Goal: Navigation & Orientation: Go to known website

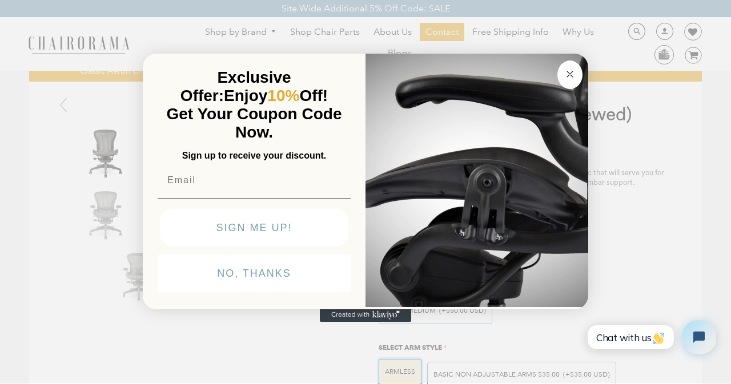
click at [291, 69] on p "Exclusive Offer: Enjoy 10% Off!" at bounding box center [254, 87] width 188 height 37
click at [175, 247] on button "SIGN ME UP!" at bounding box center [254, 228] width 188 height 38
click at [557, 61] on button "Close dialog" at bounding box center [569, 75] width 25 height 29
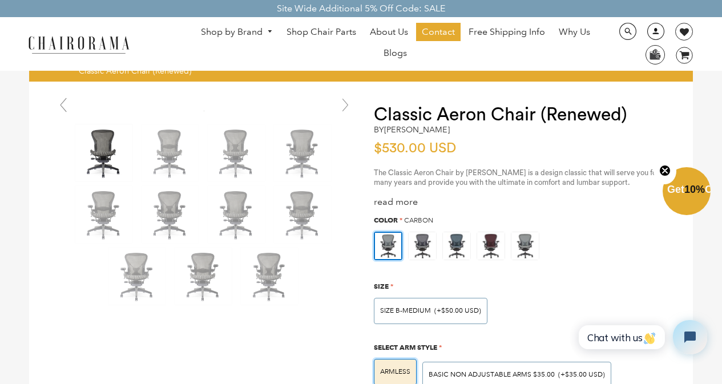
click at [646, 30] on link at bounding box center [653, 35] width 28 height 11
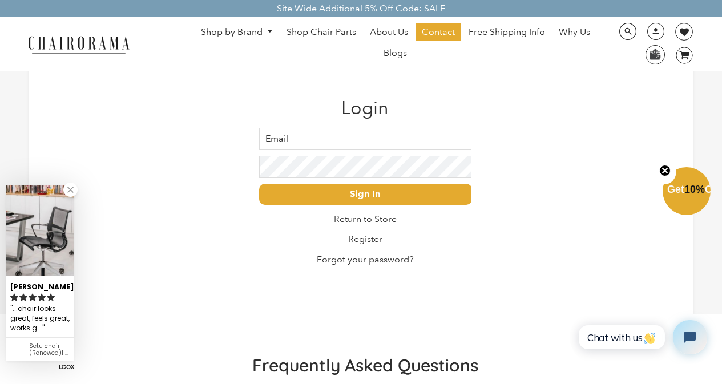
click at [66, 207] on div "We've sent you an email with a link to update your password. Login Email Passwo…" at bounding box center [361, 186] width 665 height 258
